Goal: Transaction & Acquisition: Purchase product/service

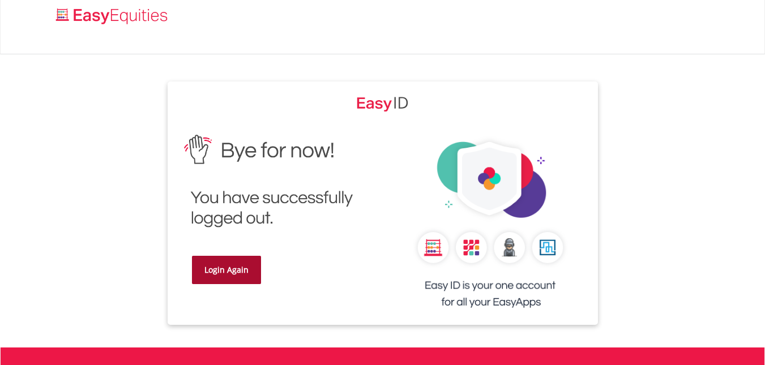
click at [234, 264] on link "Login Again" at bounding box center [226, 270] width 69 height 28
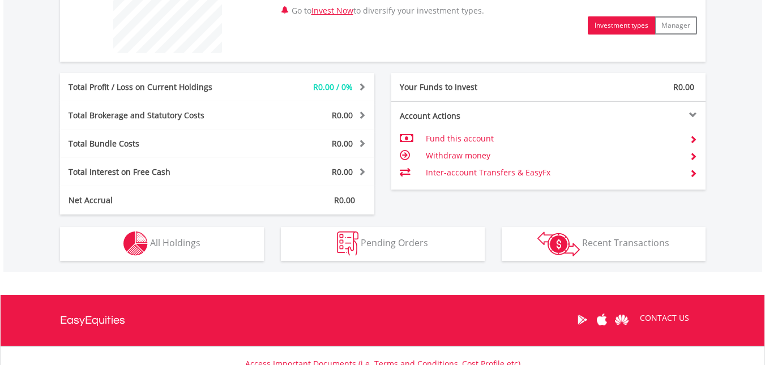
scroll to position [528, 0]
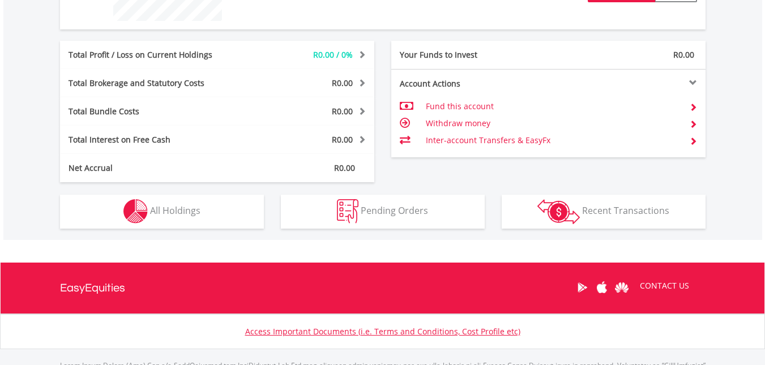
click at [460, 103] on td "Fund this account" at bounding box center [553, 106] width 254 height 17
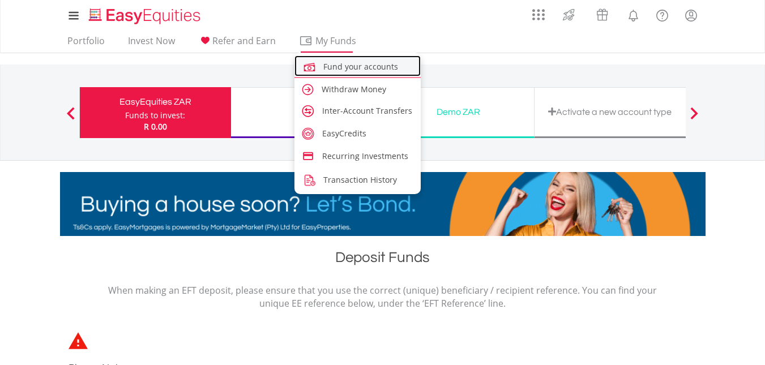
click at [336, 62] on span "Fund your accounts" at bounding box center [360, 66] width 75 height 11
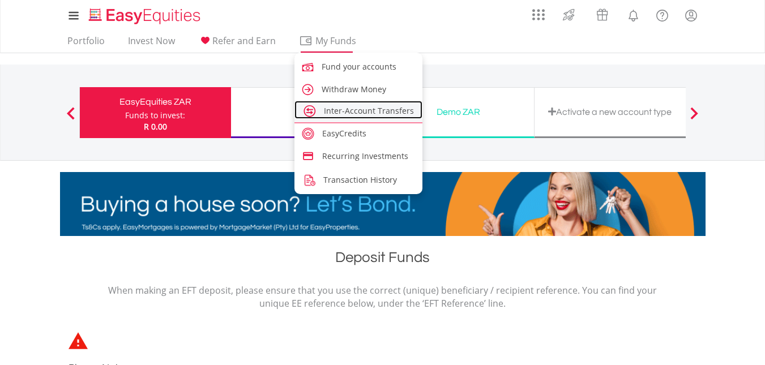
click at [339, 115] on span "Inter-Account Transfers" at bounding box center [369, 110] width 90 height 11
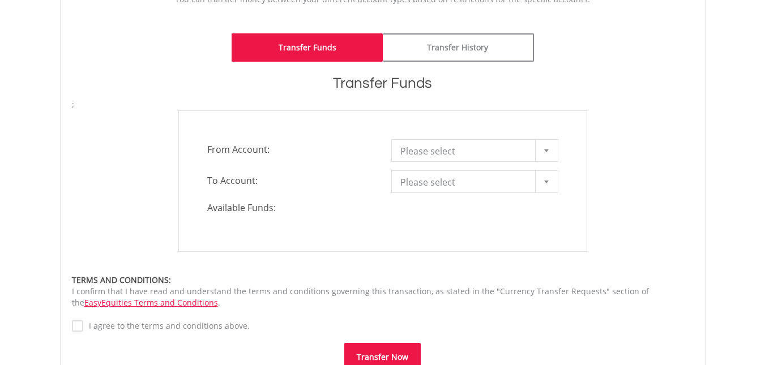
scroll to position [302, 0]
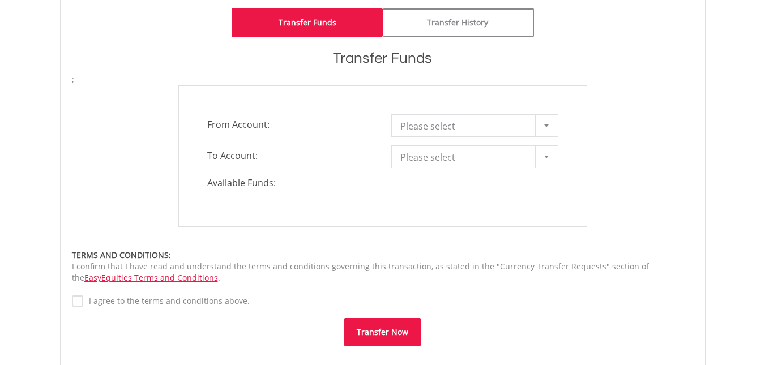
click at [460, 130] on span "Please select" at bounding box center [466, 126] width 132 height 23
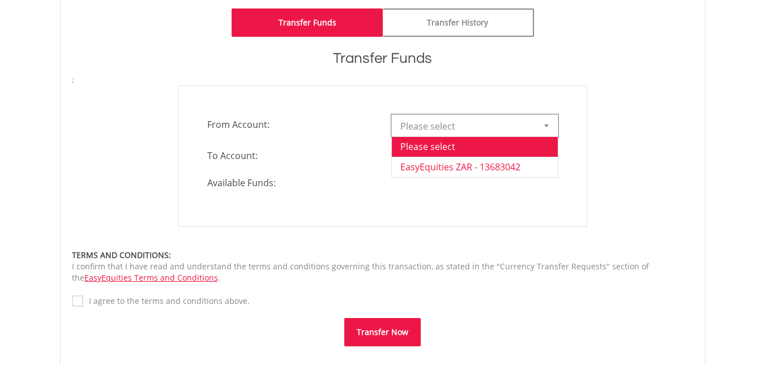
click at [472, 164] on li "EasyEquities ZAR - 13683042" at bounding box center [475, 167] width 166 height 20
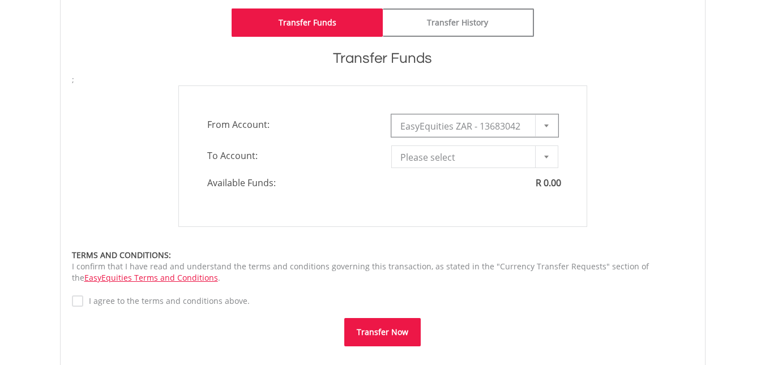
click at [485, 155] on span "Please select" at bounding box center [466, 157] width 132 height 23
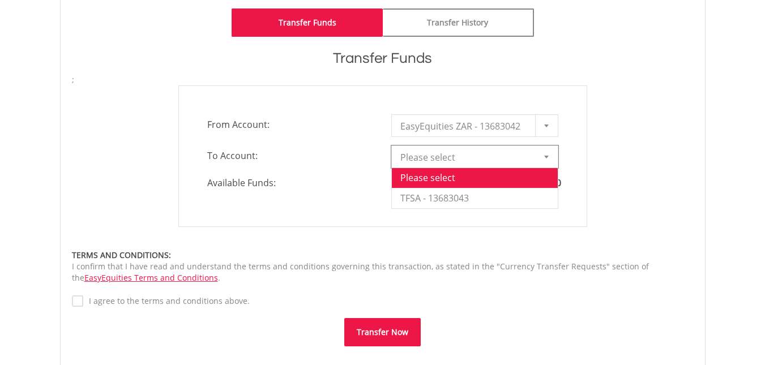
click at [484, 155] on span "Please select" at bounding box center [466, 157] width 132 height 23
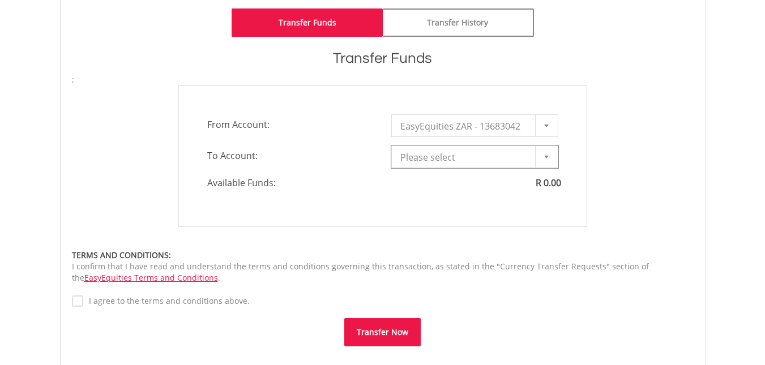
click at [473, 129] on span "EasyEquities ZAR - 13683042" at bounding box center [466, 126] width 132 height 23
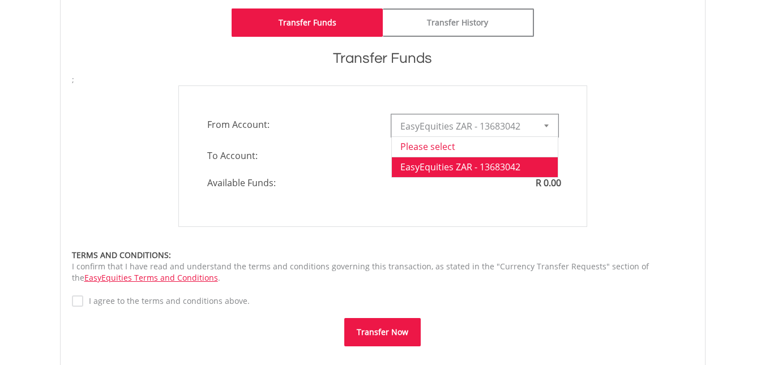
click at [458, 144] on li "Please select" at bounding box center [475, 146] width 166 height 20
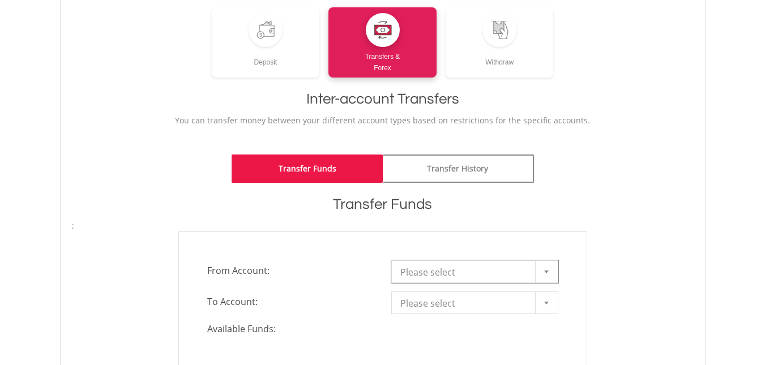
scroll to position [151, 0]
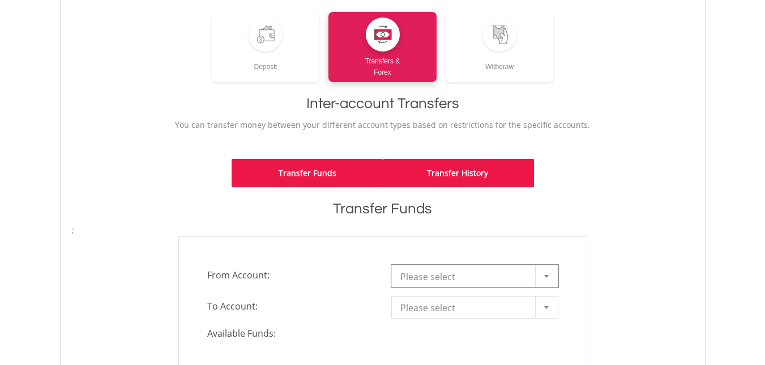
click at [449, 165] on link "Transfer History" at bounding box center [458, 173] width 151 height 28
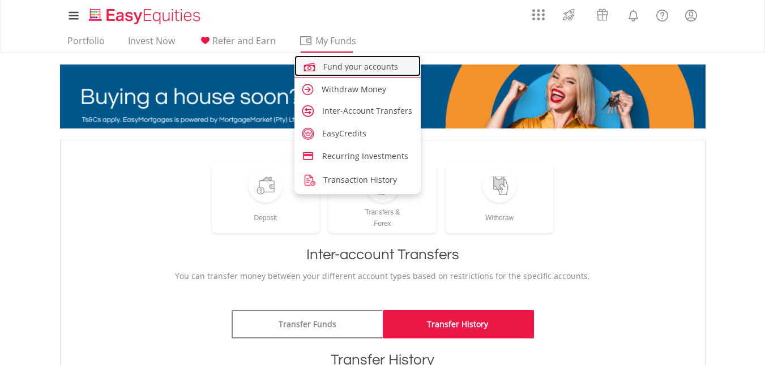
click at [341, 67] on span "Fund your accounts" at bounding box center [360, 66] width 75 height 11
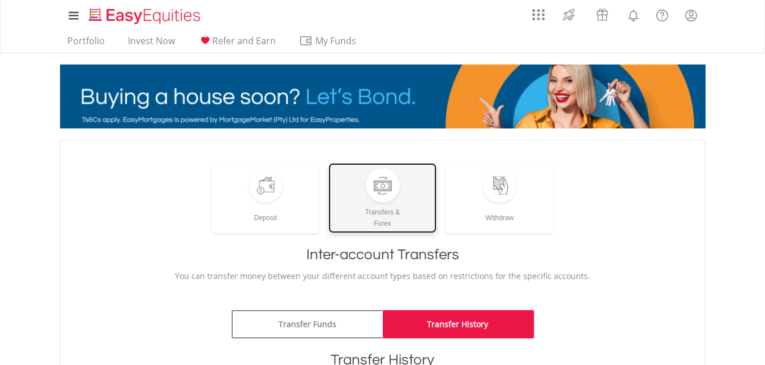
click at [387, 188] on div at bounding box center [383, 186] width 18 height 18
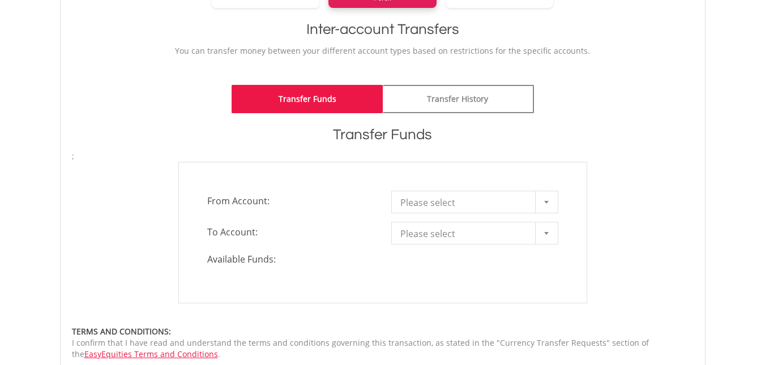
scroll to position [226, 0]
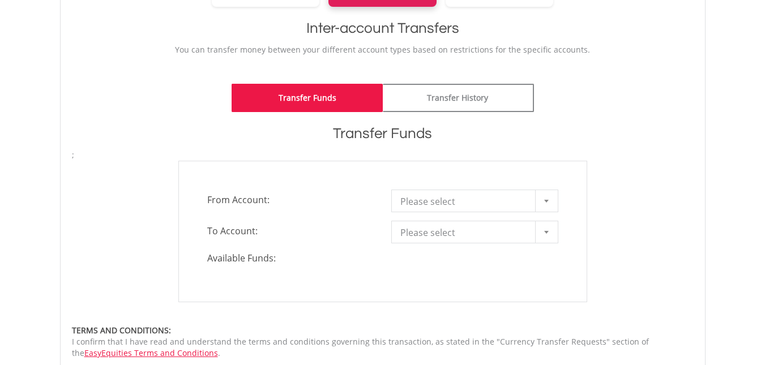
click at [435, 203] on span "Please select" at bounding box center [466, 201] width 132 height 23
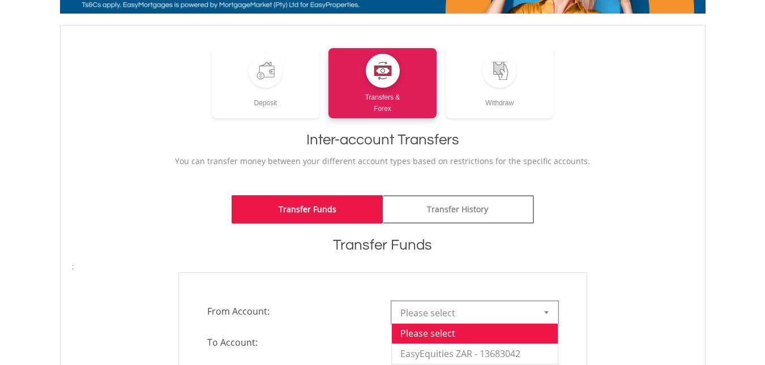
scroll to position [40, 0]
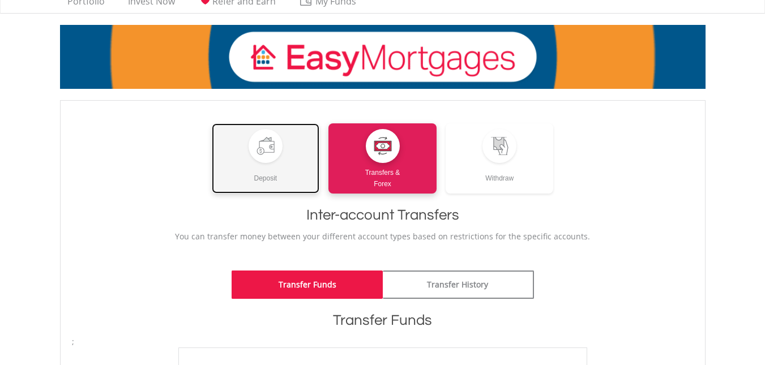
click at [279, 155] on div at bounding box center [265, 146] width 34 height 34
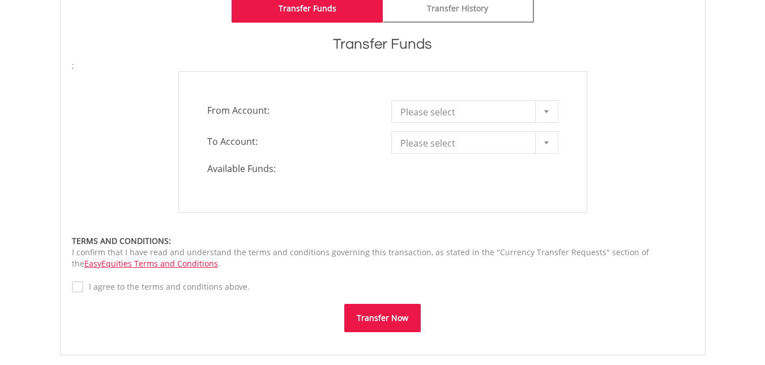
scroll to position [341, 0]
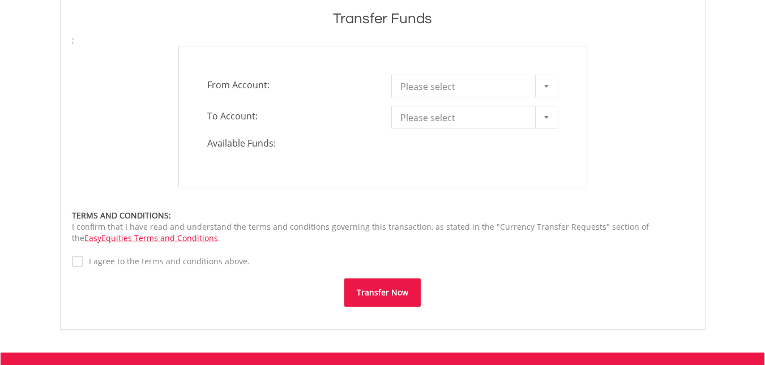
click at [543, 91] on div at bounding box center [546, 86] width 23 height 22
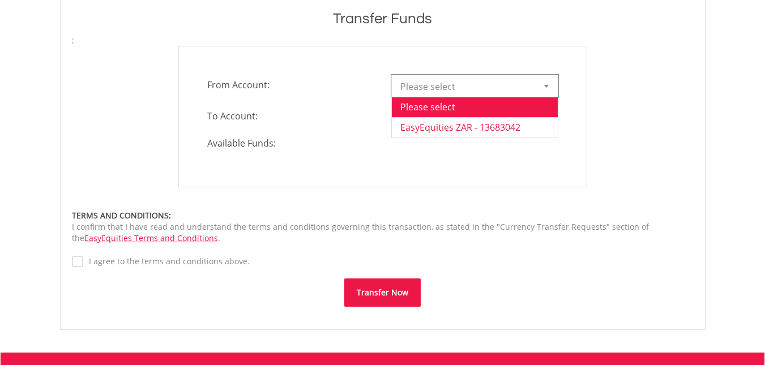
click at [532, 130] on li "EasyEquities ZAR - 13683042" at bounding box center [475, 127] width 166 height 20
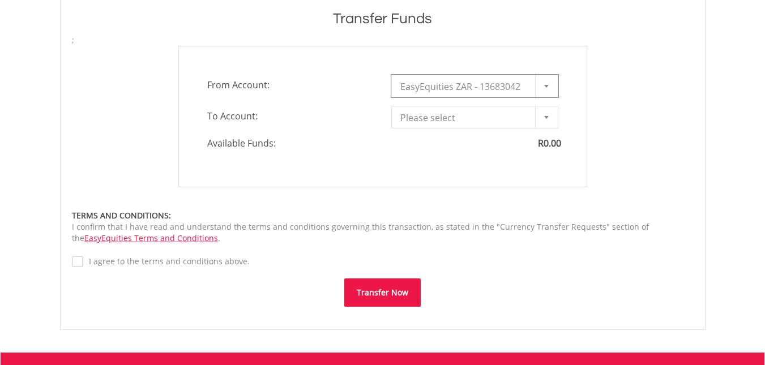
scroll to position [0, 0]
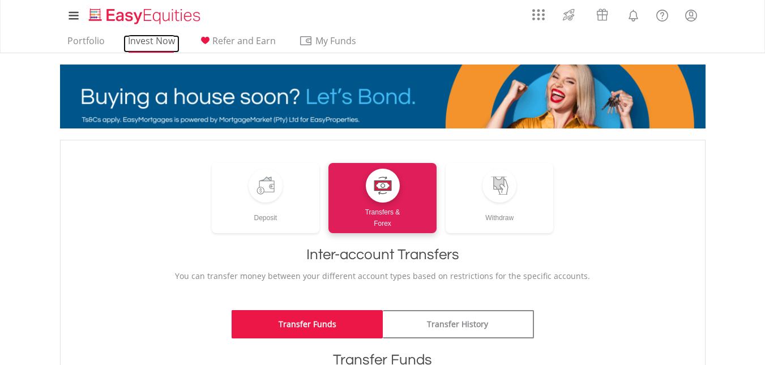
click at [153, 45] on link "Invest Now" at bounding box center [151, 44] width 56 height 18
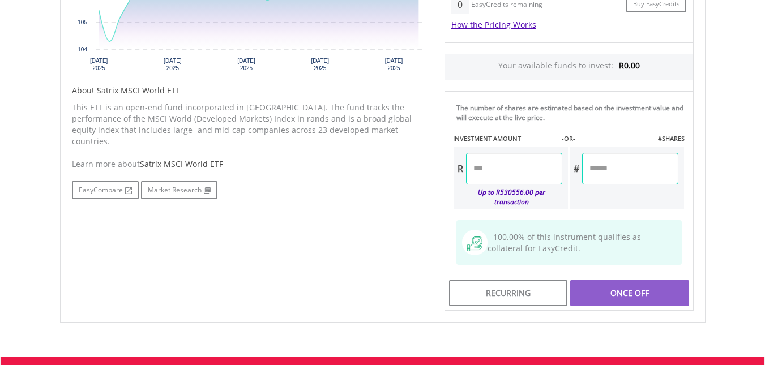
scroll to position [528, 0]
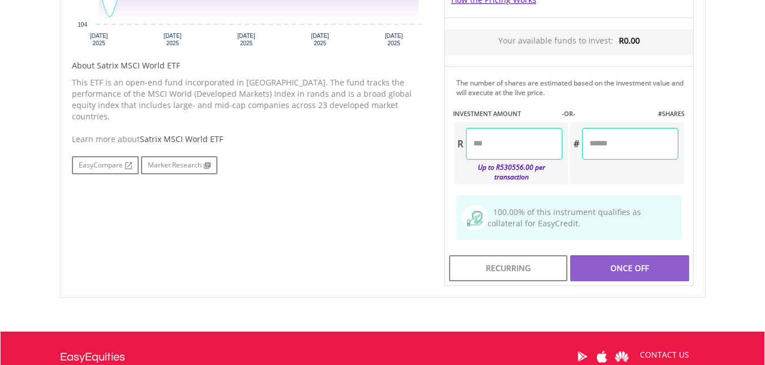
click at [498, 145] on input "number" at bounding box center [514, 144] width 96 height 32
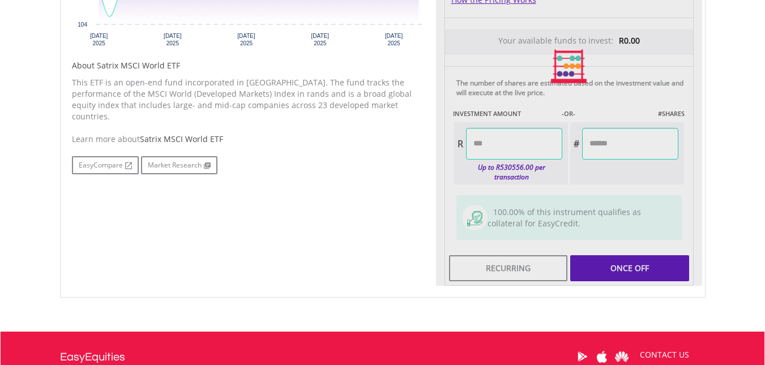
click at [607, 254] on div "Last Updated Price: 15-min. Delay* Price Update Cost: 2 Credits Request A Price…" at bounding box center [569, 67] width 266 height 440
type input "******"
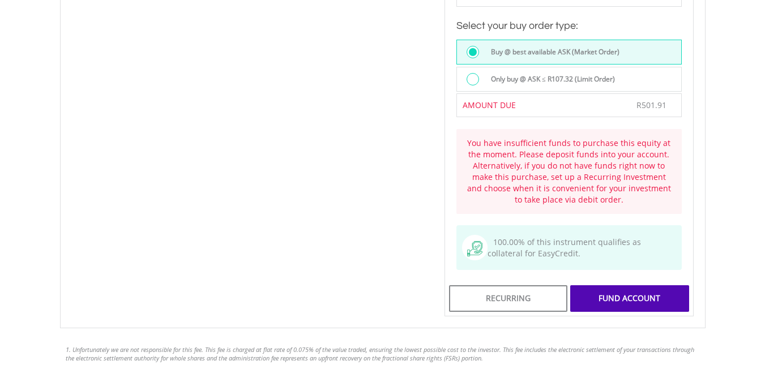
scroll to position [830, 0]
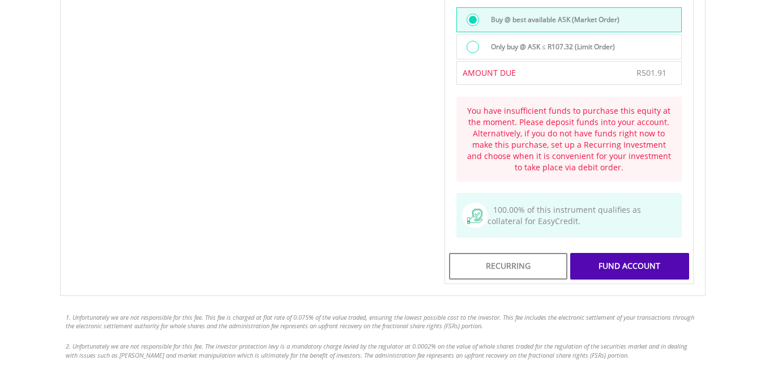
click at [593, 253] on div "FUND ACCOUNT" at bounding box center [629, 266] width 118 height 26
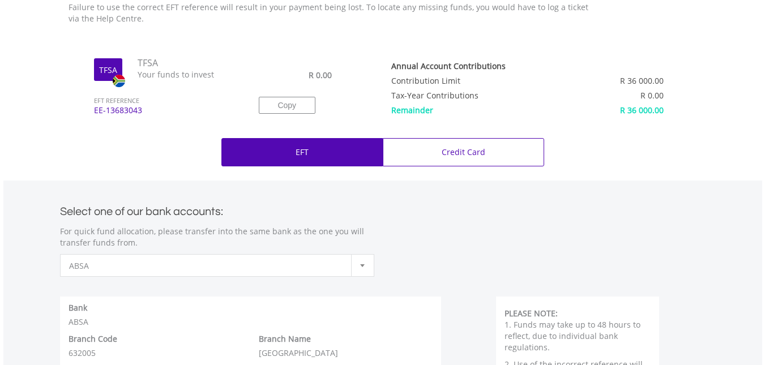
scroll to position [378, 0]
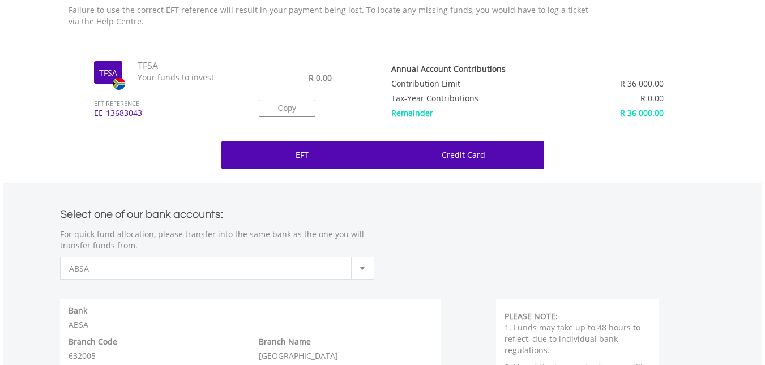
click at [472, 153] on p "Credit Card" at bounding box center [464, 154] width 44 height 11
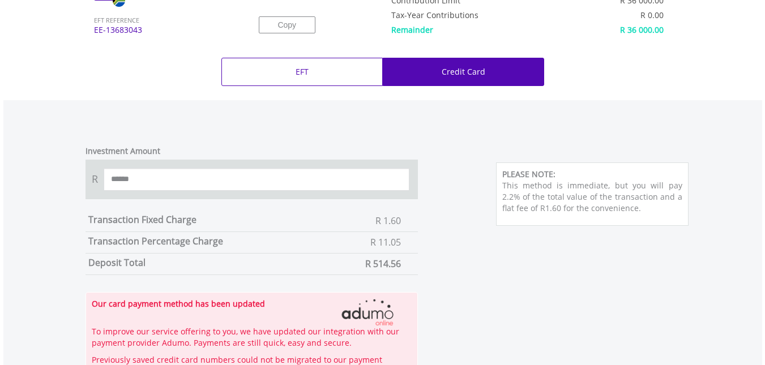
scroll to position [453, 0]
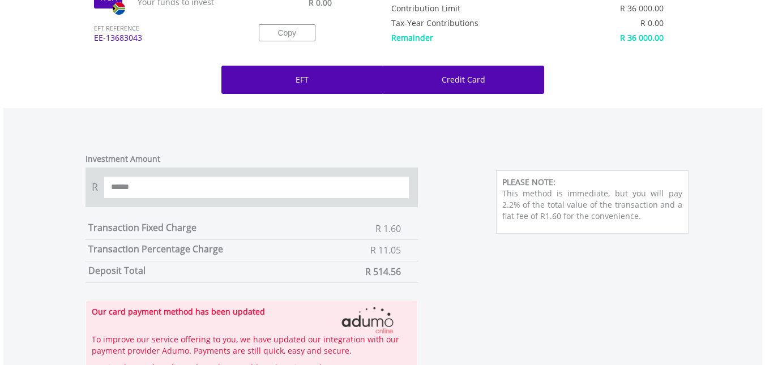
click at [323, 84] on div "EFT" at bounding box center [301, 80] width 161 height 28
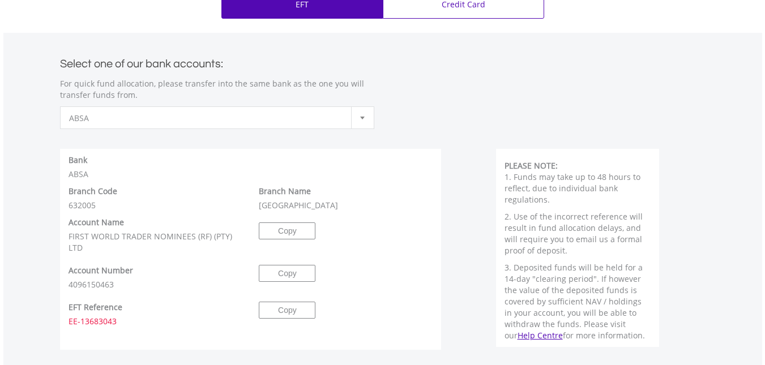
scroll to position [604, 0]
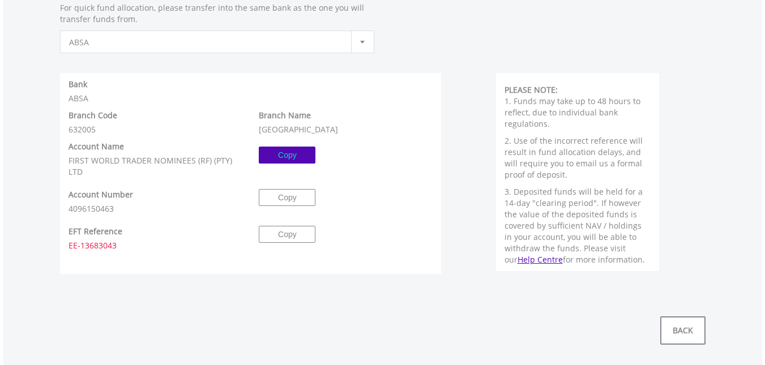
click at [286, 158] on button "Copy" at bounding box center [287, 155] width 57 height 17
click at [294, 197] on button "Copy" at bounding box center [287, 197] width 57 height 17
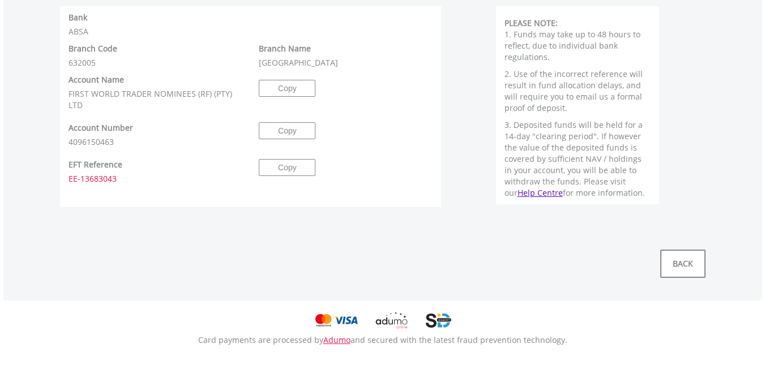
scroll to position [679, 0]
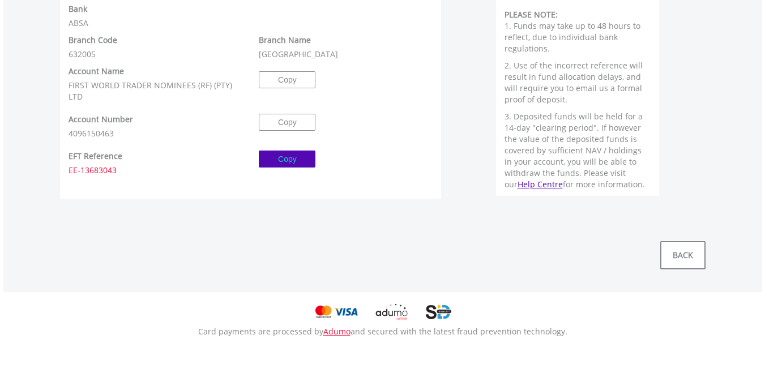
click at [277, 159] on button "Copy" at bounding box center [287, 159] width 57 height 17
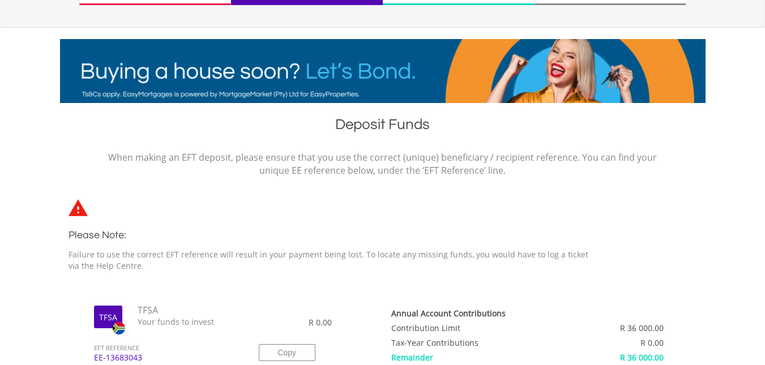
scroll to position [226, 0]
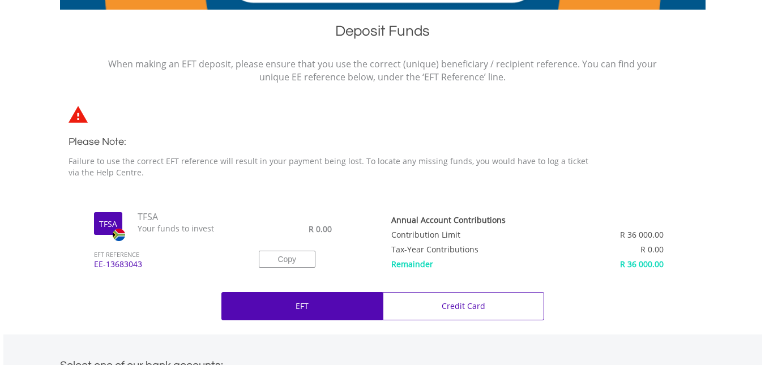
scroll to position [378, 0]
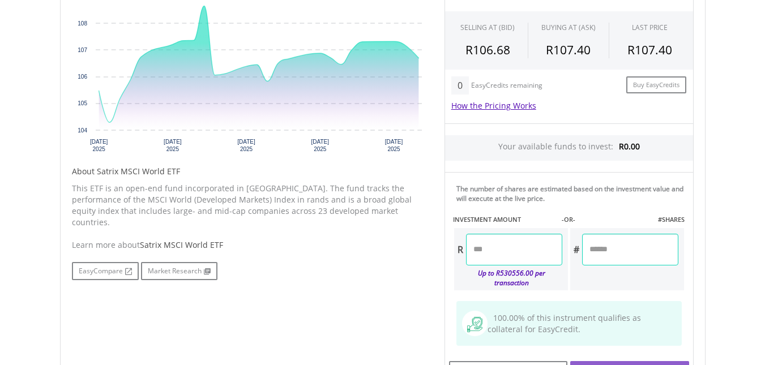
scroll to position [498, 0]
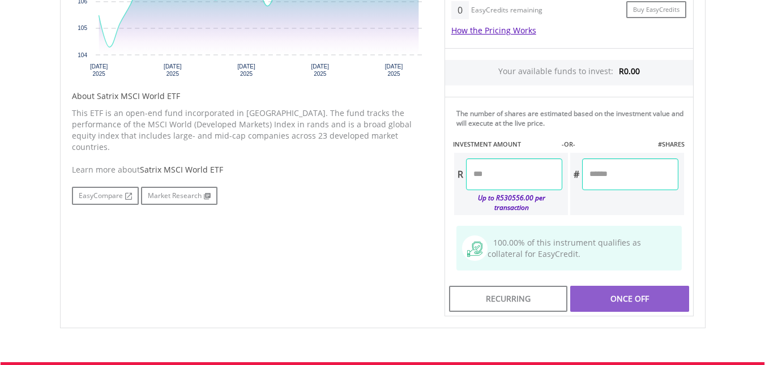
click at [621, 290] on div "Once Off" at bounding box center [629, 299] width 118 height 26
click at [486, 173] on input "******" at bounding box center [514, 174] width 96 height 32
drag, startPoint x: 502, startPoint y: 172, endPoint x: 461, endPoint y: 170, distance: 40.8
click at [461, 170] on div "R ******" at bounding box center [508, 174] width 108 height 32
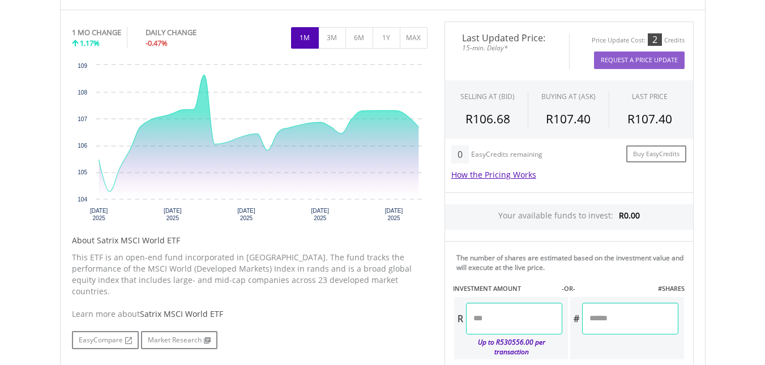
scroll to position [347, 0]
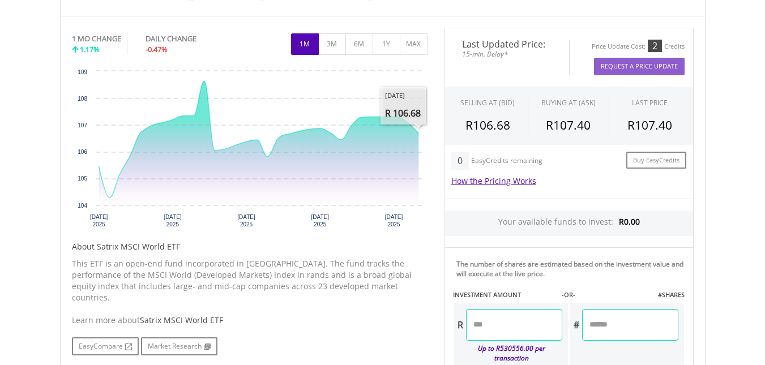
click at [547, 242] on div "Last Updated Price: 15-min. Delay* Price Update Cost: 2 Credits Request A Price…" at bounding box center [569, 248] width 266 height 440
type input "******"
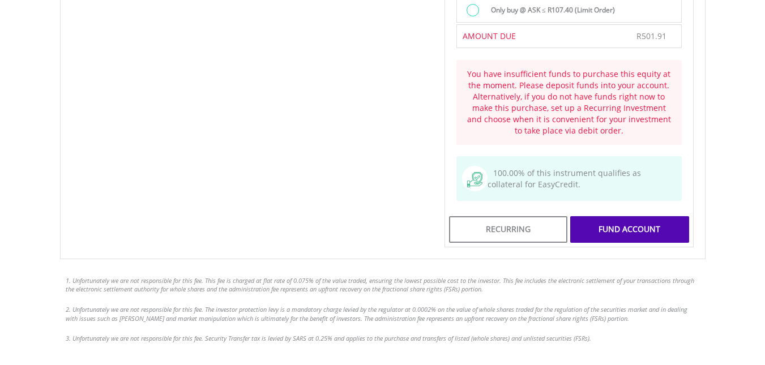
scroll to position [875, 0]
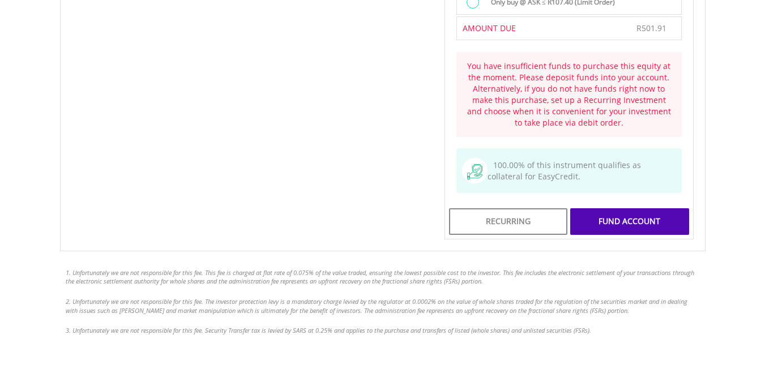
click at [623, 211] on div "FUND ACCOUNT" at bounding box center [629, 221] width 118 height 26
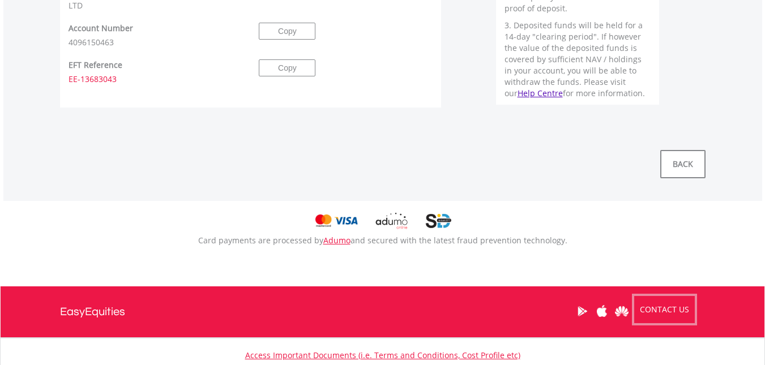
scroll to position [830, 0]
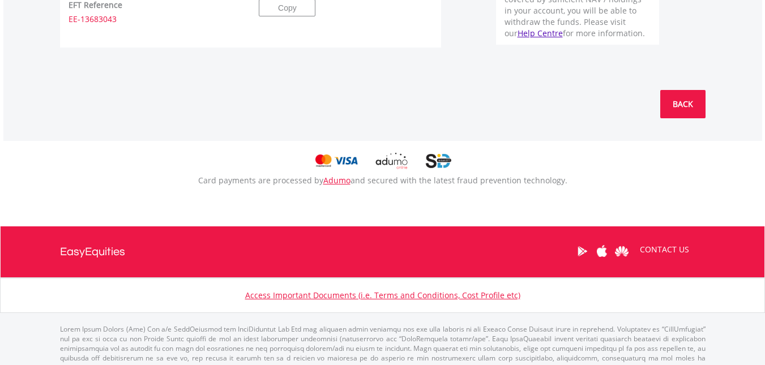
click at [686, 106] on link "BACK" at bounding box center [682, 104] width 45 height 28
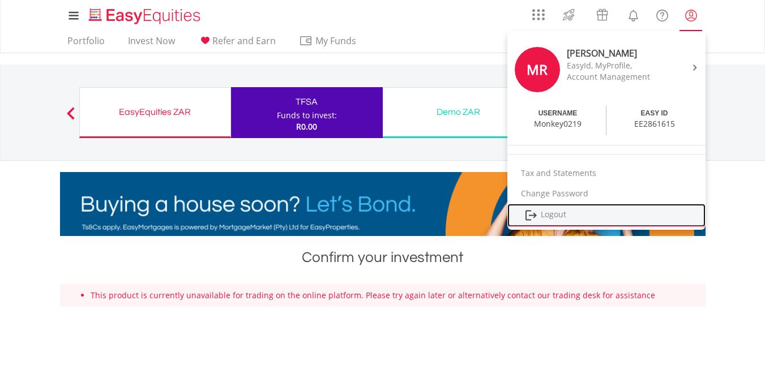
click at [551, 215] on link "Logout" at bounding box center [606, 215] width 198 height 23
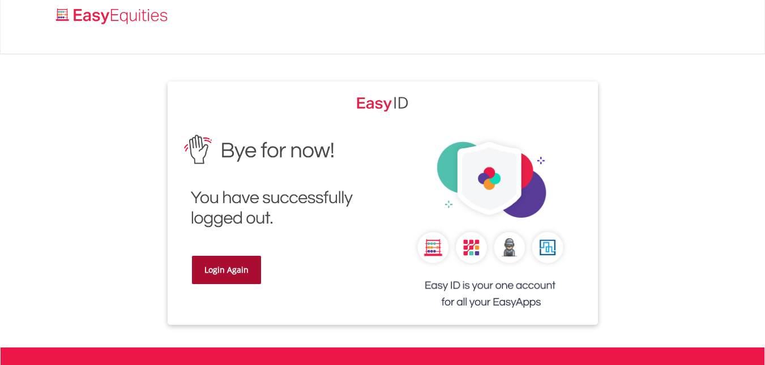
click at [235, 263] on link "Login Again" at bounding box center [226, 270] width 69 height 28
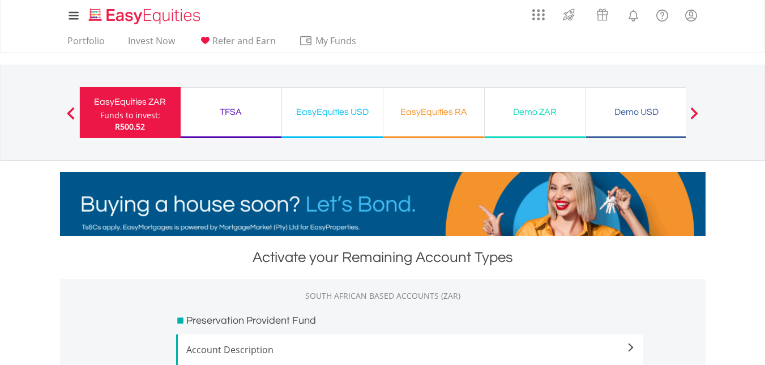
click at [411, 117] on div "EasyEquities RA" at bounding box center [433, 112] width 87 height 16
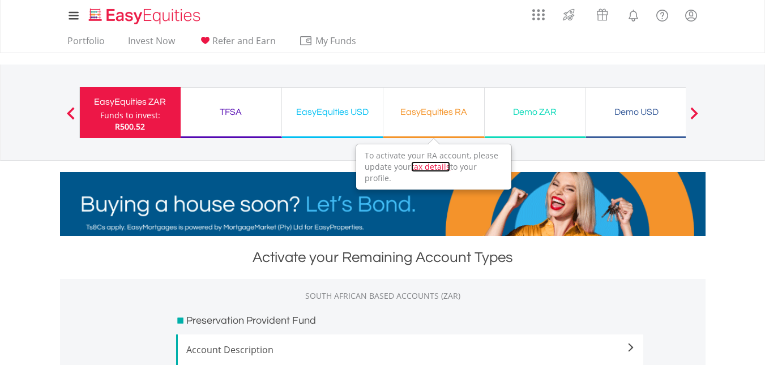
click at [427, 168] on link "tax details" at bounding box center [430, 166] width 39 height 11
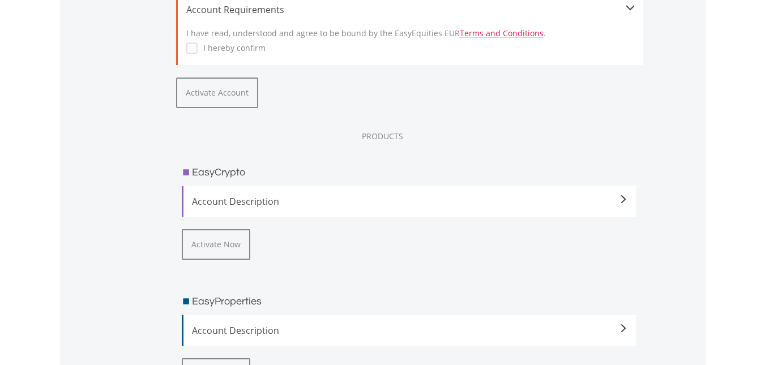
scroll to position [1434, 0]
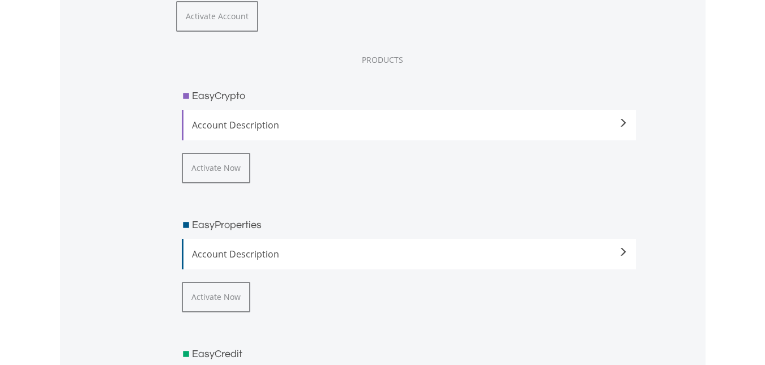
click at [275, 127] on span "Account Description" at bounding box center [410, 125] width 436 height 14
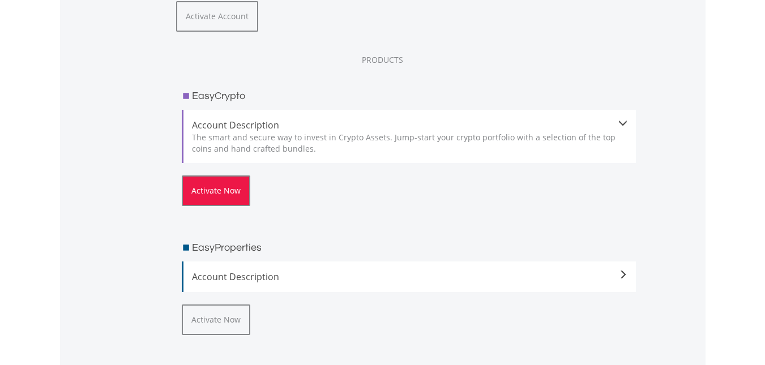
click at [220, 196] on button "Activate Now" at bounding box center [216, 190] width 68 height 31
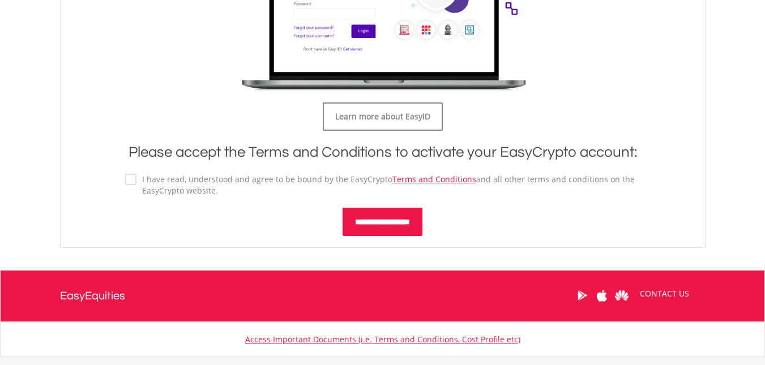
scroll to position [679, 0]
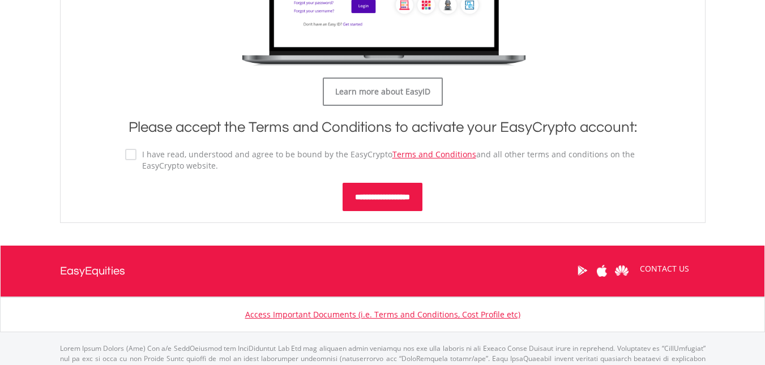
click at [376, 195] on input "**********" at bounding box center [382, 197] width 80 height 28
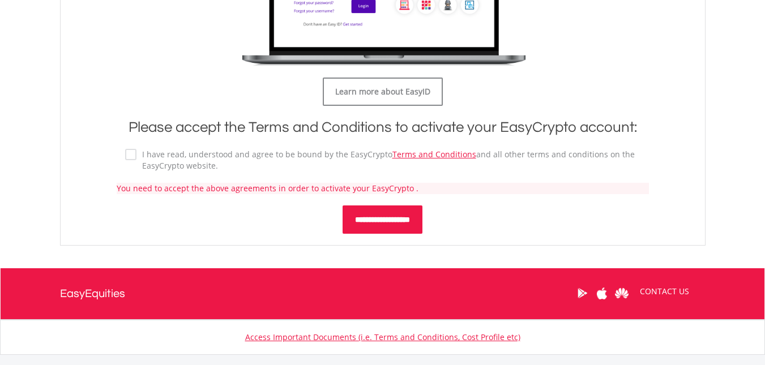
click at [382, 217] on input "**********" at bounding box center [382, 219] width 80 height 28
click at [353, 220] on input "**********" at bounding box center [382, 219] width 80 height 28
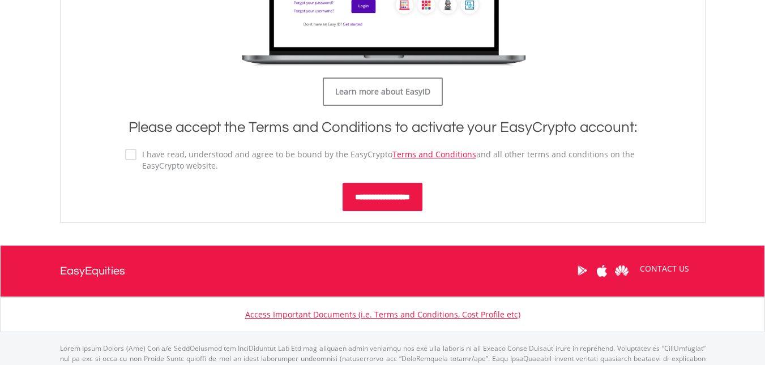
click at [384, 197] on input "**********" at bounding box center [382, 197] width 80 height 28
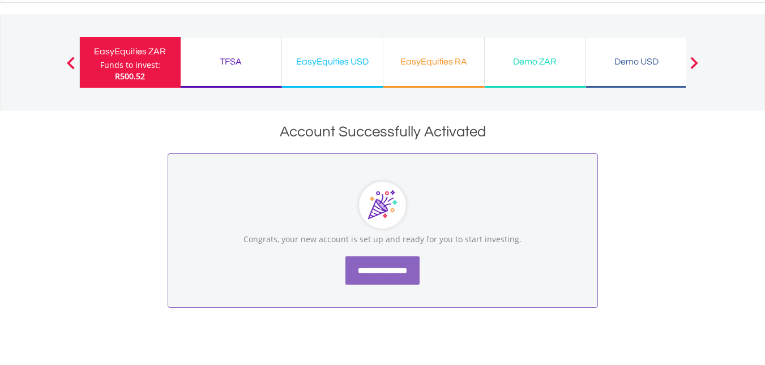
scroll to position [151, 0]
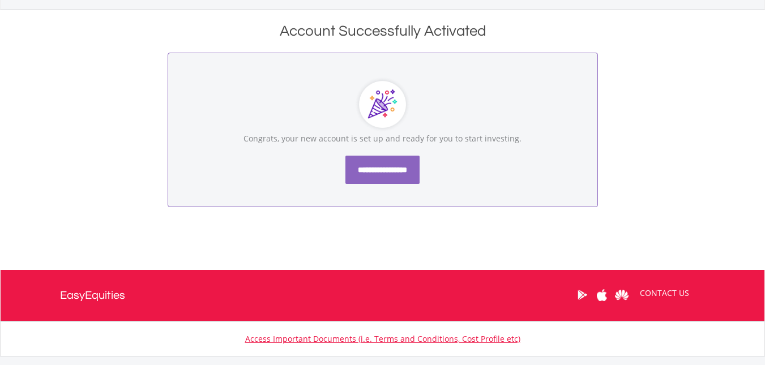
click at [385, 173] on input "**********" at bounding box center [382, 170] width 74 height 28
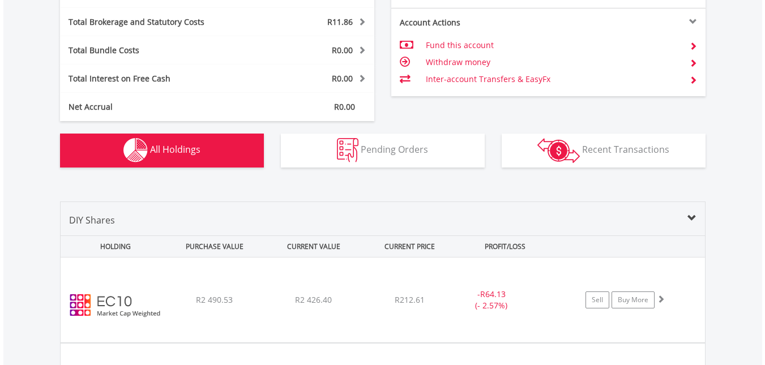
scroll to position [817, 0]
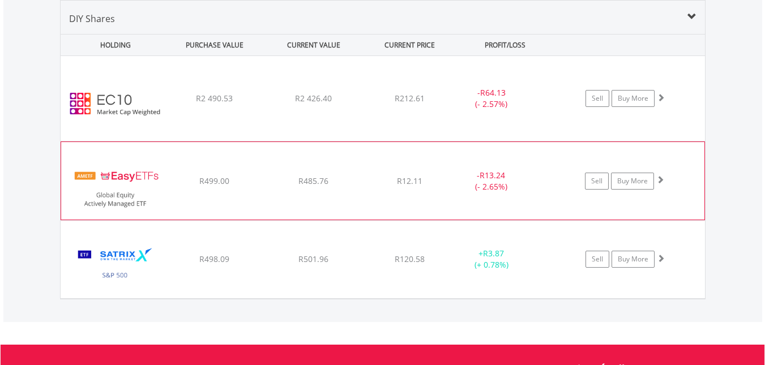
click at [201, 141] on div "﻿ EasyETFs Global Equity Actively Managed ETF R499.00 R485.76 R12.11 - R13.24 (…" at bounding box center [383, 98] width 644 height 85
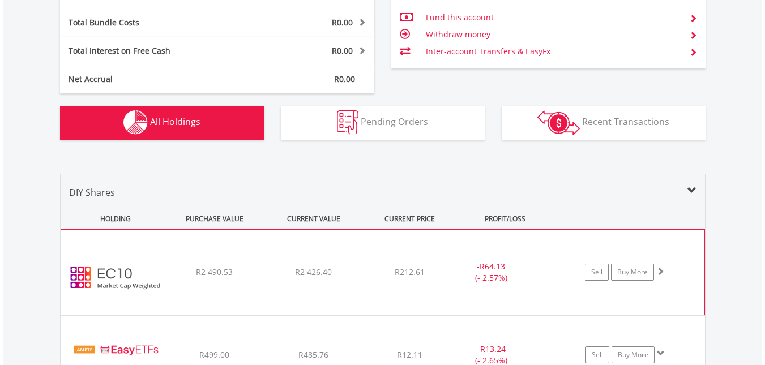
scroll to position [825, 0]
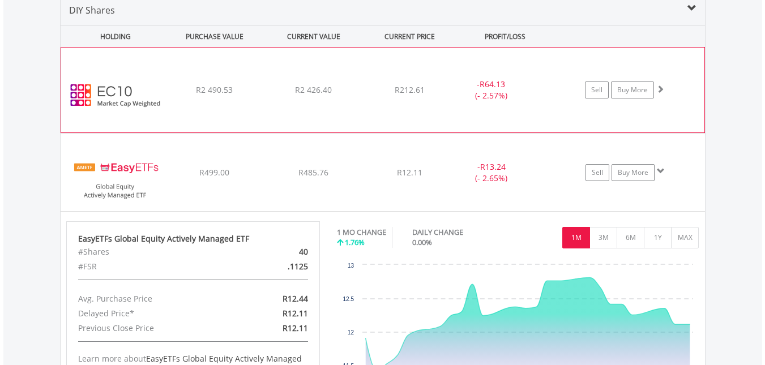
click at [233, 98] on div "﻿ EasyCrypto 10 R2 490.53 R2 426.40 R212.61 - R64.13 (- 2.57%) Sell Buy More" at bounding box center [382, 90] width 643 height 85
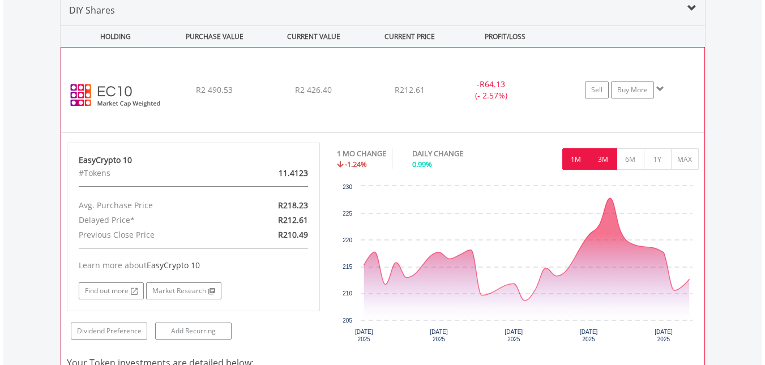
click at [606, 158] on button "3M" at bounding box center [603, 159] width 28 height 22
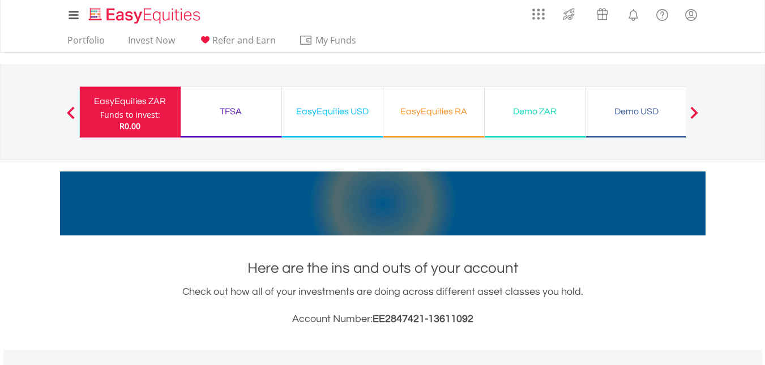
scroll to position [0, 0]
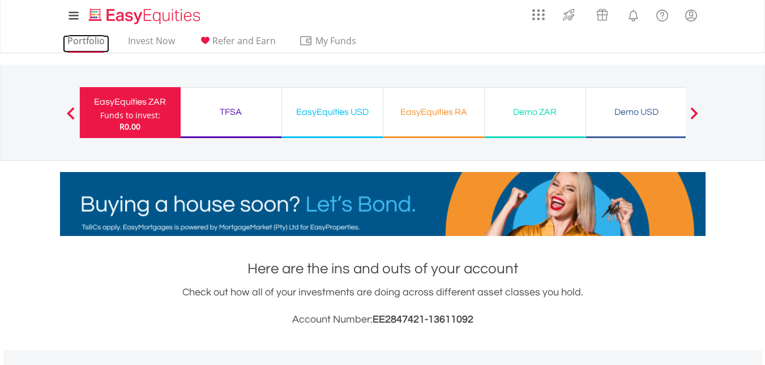
click at [86, 38] on link "Portfolio" at bounding box center [86, 44] width 46 height 18
